Goal: Find specific page/section: Find specific page/section

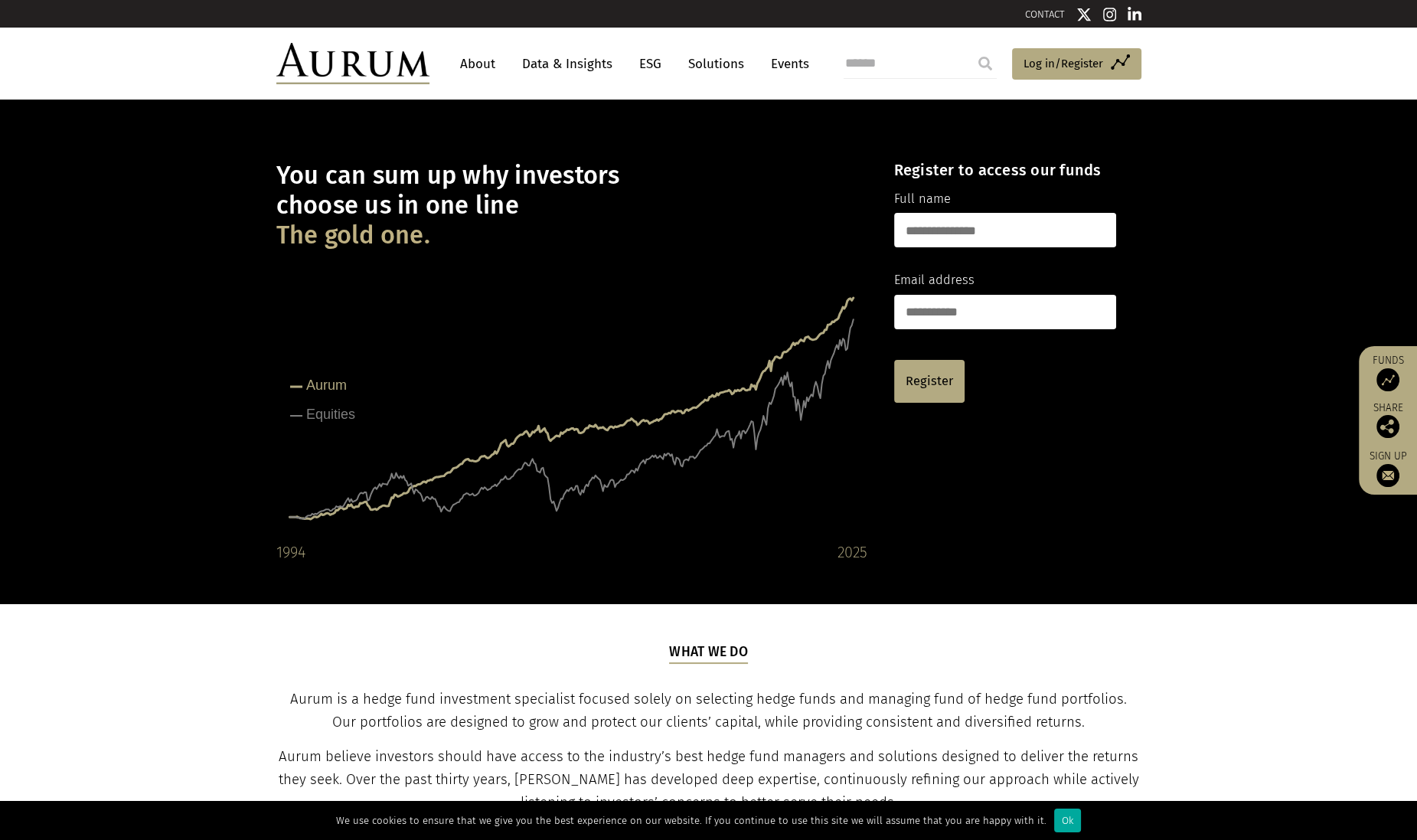
click at [475, 51] on link "About" at bounding box center [477, 64] width 51 height 28
click at [481, 65] on link "About" at bounding box center [477, 64] width 51 height 28
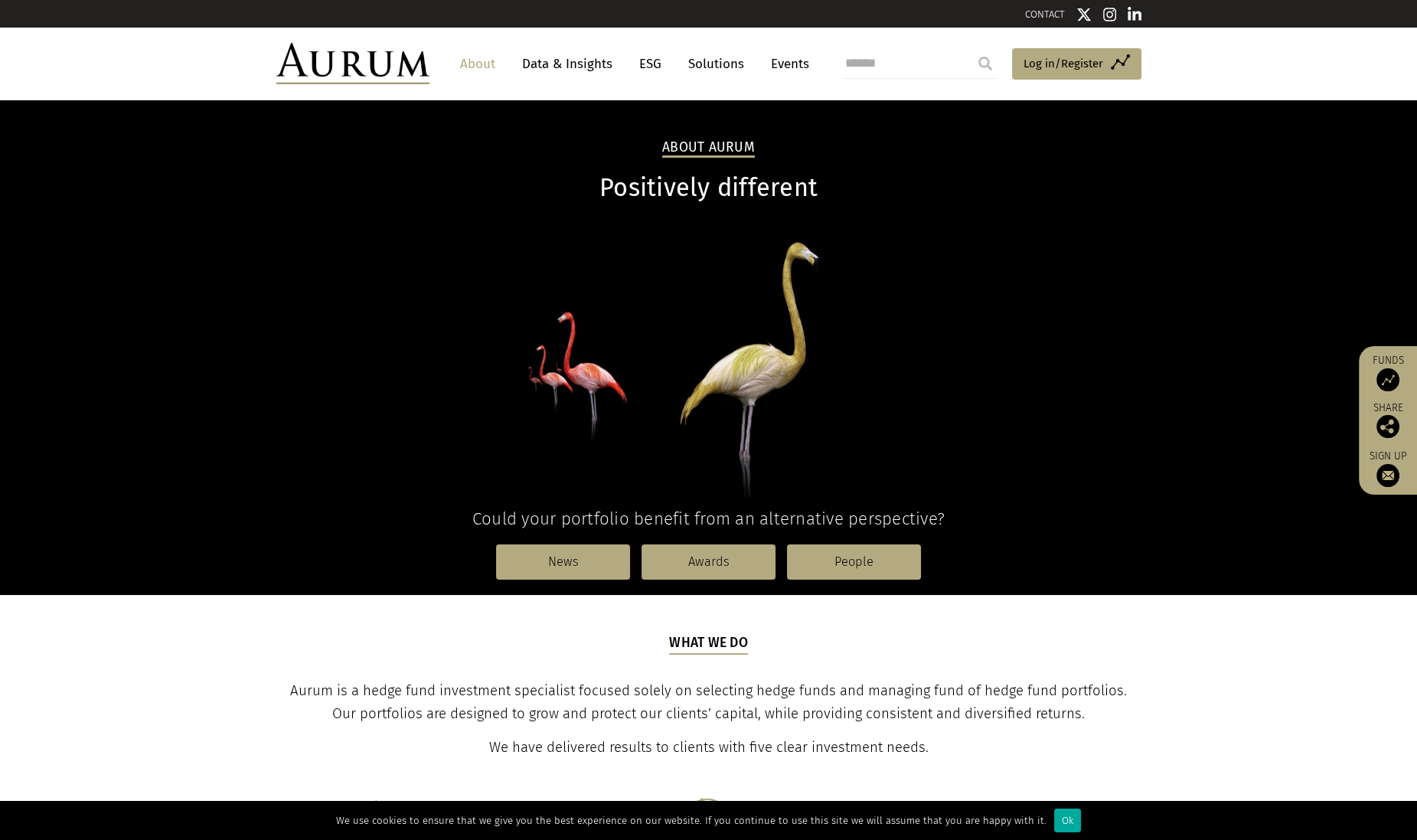
click at [605, 60] on link "Data & Insights" at bounding box center [567, 64] width 105 height 28
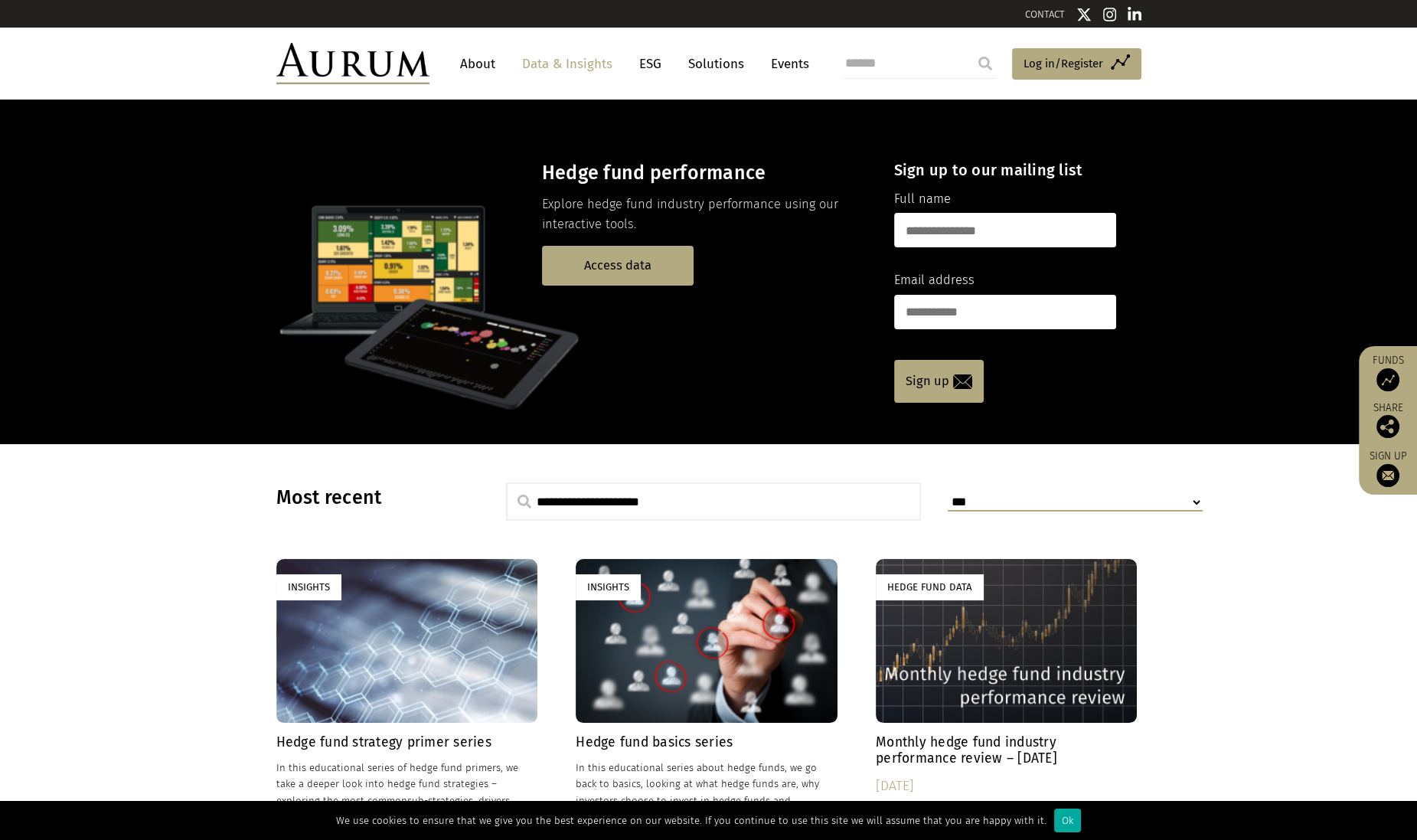
click at [360, 54] on img at bounding box center [352, 64] width 153 height 41
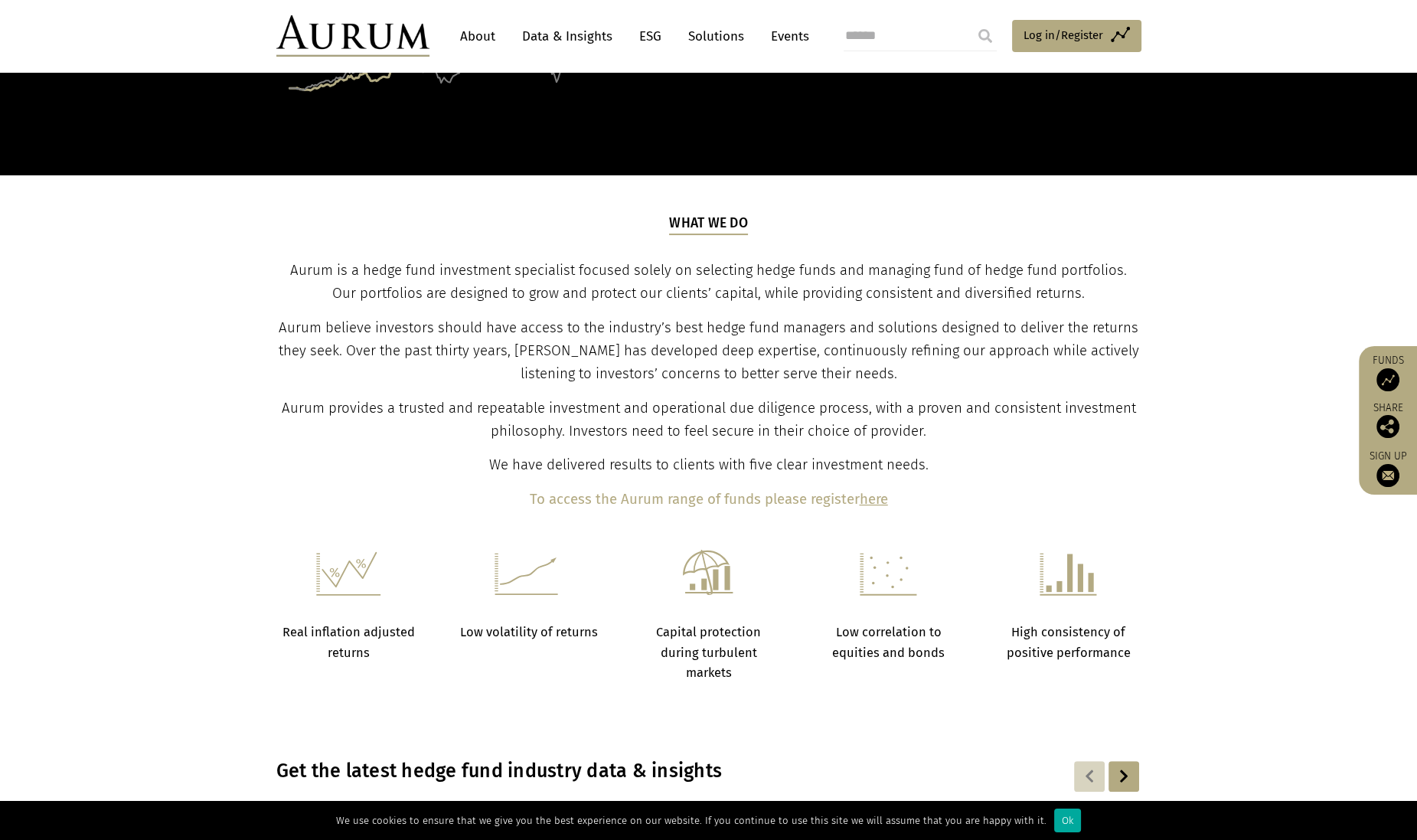
scroll to position [427, 0]
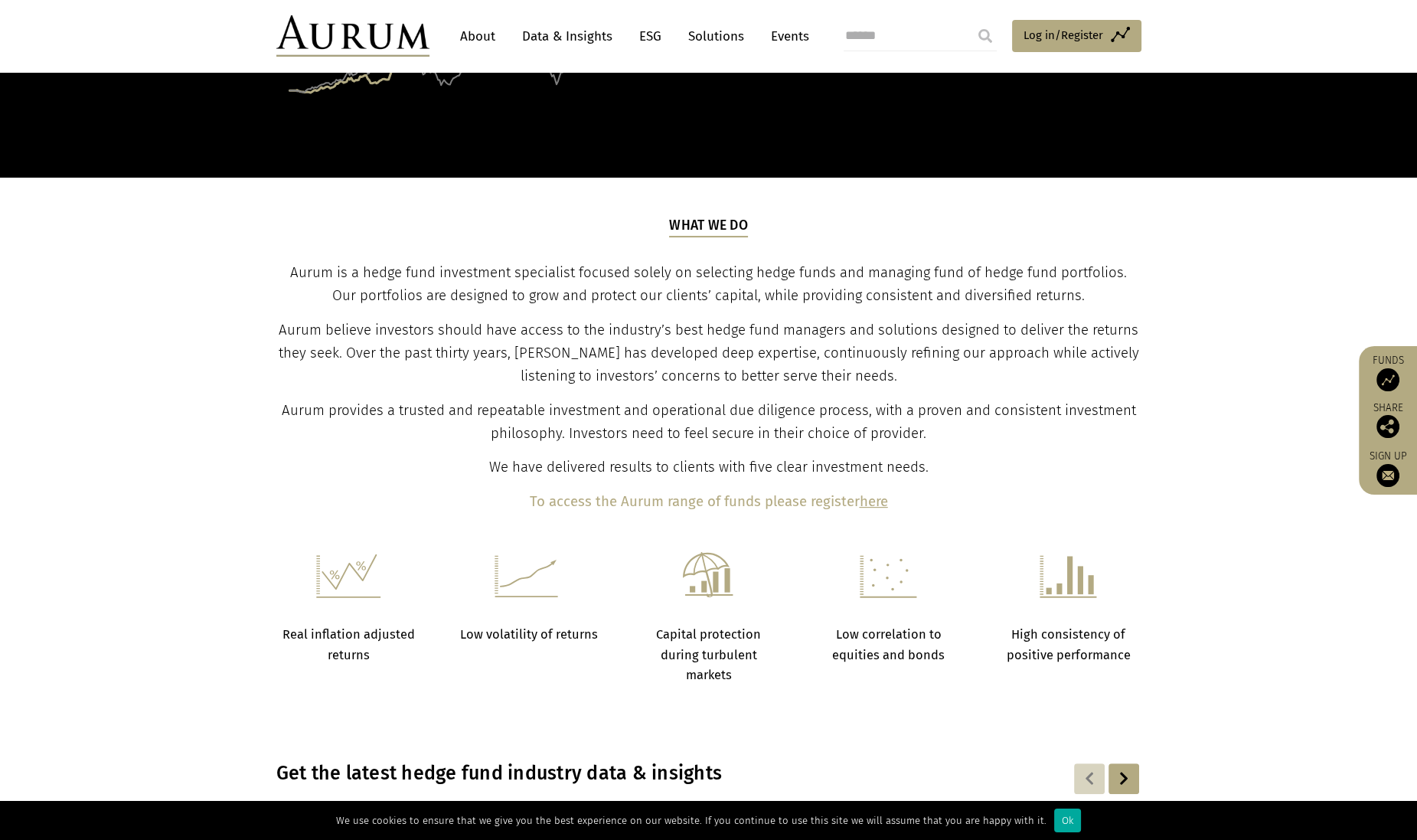
click at [874, 503] on b "here" at bounding box center [874, 502] width 28 height 17
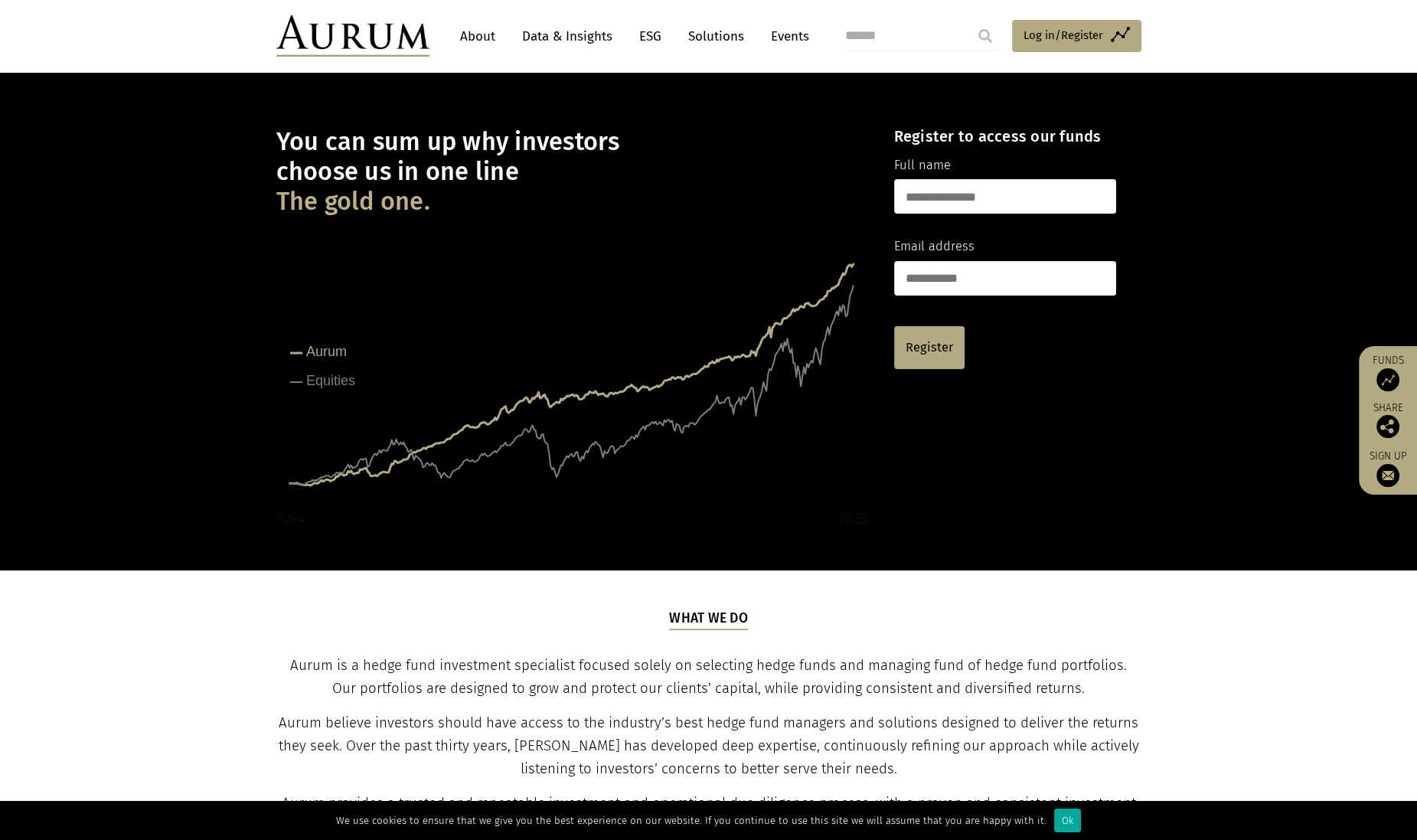
scroll to position [0, 0]
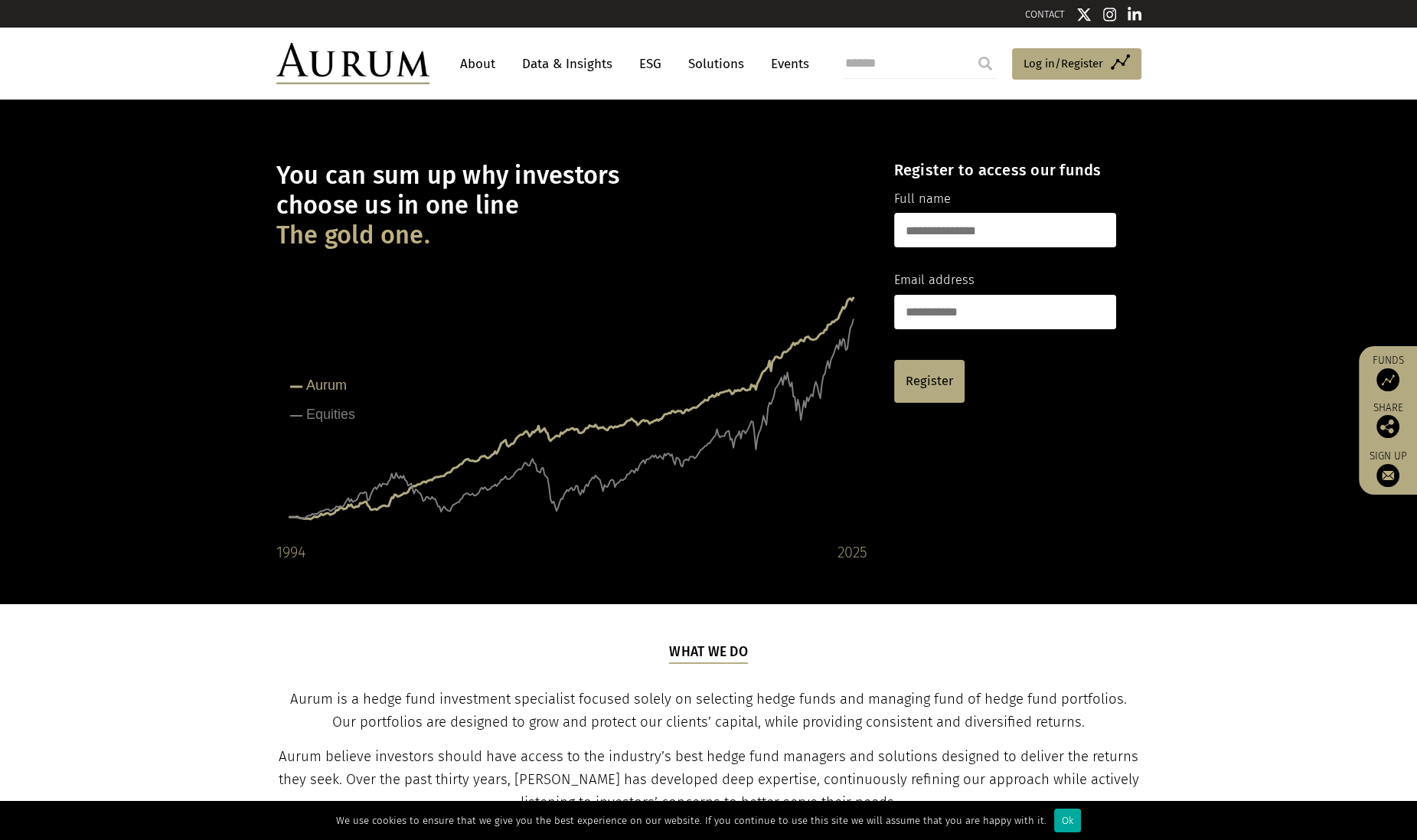
click at [549, 442] on rect at bounding box center [571, 412] width 590 height 306
click at [1291, 211] on div "You can sum up why investors choose us in one line The gold one. Created with H…" at bounding box center [708, 351] width 1417 height 504
drag, startPoint x: 1316, startPoint y: 161, endPoint x: 1290, endPoint y: 194, distance: 42.0
click at [1316, 161] on div "You can sum up why investors choose us in one line The gold one. Created with H…" at bounding box center [708, 351] width 1417 height 504
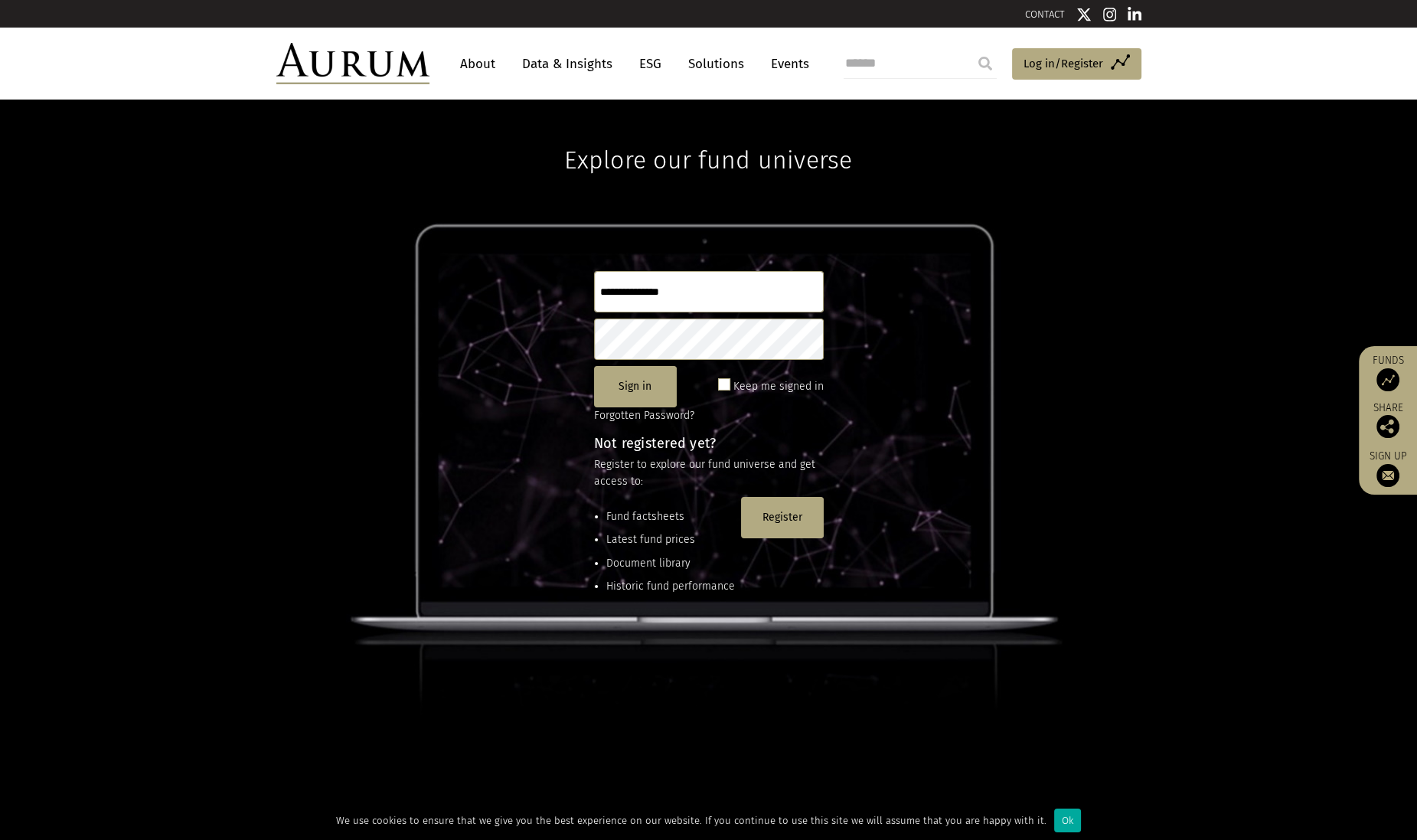
click at [683, 298] on input "text" at bounding box center [708, 291] width 229 height 41
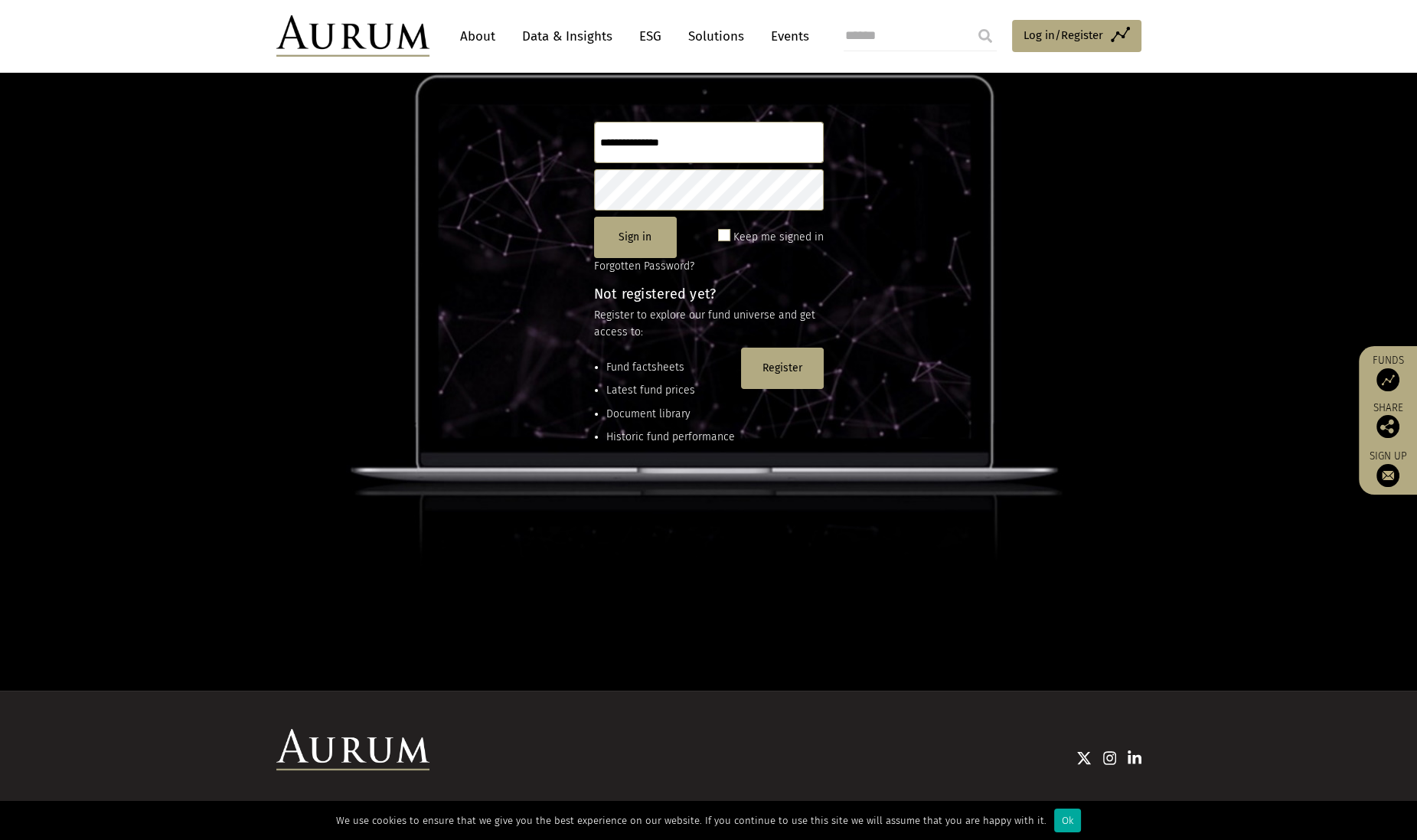
scroll to position [203, 0]
